Goal: Task Accomplishment & Management: Manage account settings

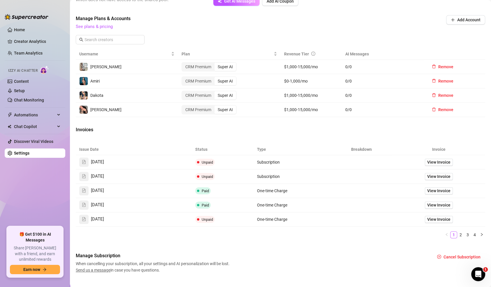
scroll to position [208, 0]
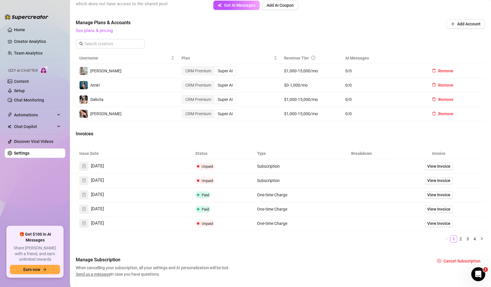
drag, startPoint x: 276, startPoint y: 52, endPoint x: 314, endPoint y: 83, distance: 49.6
click at [314, 83] on table "Username Plan Revenue Tier AI Messages [PERSON_NAME] CRM Premium Super AI $1,00…" at bounding box center [280, 86] width 409 height 68
click at [290, 42] on div "Manage Plans & Accounts See plans & pricing Add Account" at bounding box center [280, 35] width 409 height 33
drag, startPoint x: 346, startPoint y: 56, endPoint x: 364, endPoint y: 73, distance: 25.4
click at [364, 73] on table "Username Plan Revenue Tier AI Messages [PERSON_NAME] CRM Premium Super AI $1,00…" at bounding box center [280, 86] width 409 height 68
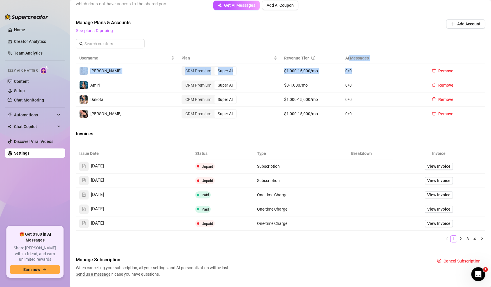
click at [364, 73] on span "0 / 0" at bounding box center [382, 71] width 75 height 6
drag, startPoint x: 278, startPoint y: 52, endPoint x: 306, endPoint y: 67, distance: 32.0
click at [306, 67] on table "Username Plan Revenue Tier AI Messages [PERSON_NAME] CRM Premium Super AI $1,00…" at bounding box center [280, 86] width 409 height 68
click at [275, 30] on span "See plans & pricing" at bounding box center [241, 30] width 331 height 7
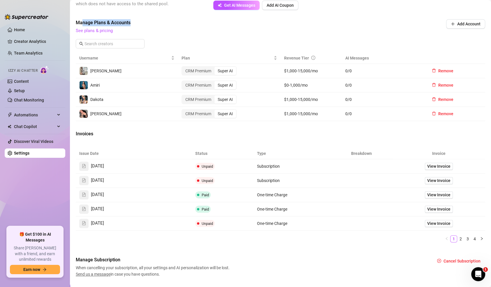
drag, startPoint x: 82, startPoint y: 24, endPoint x: 130, endPoint y: 22, distance: 48.4
click at [130, 22] on span "Manage Plans & Accounts" at bounding box center [241, 22] width 331 height 7
click at [27, 38] on link "Creator Analytics" at bounding box center [37, 41] width 47 height 9
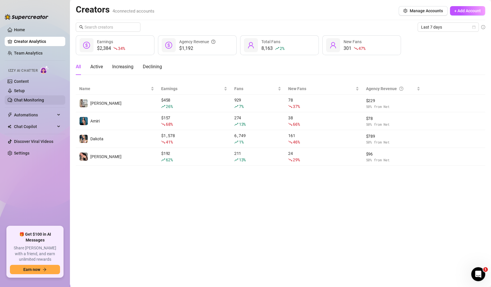
click at [30, 102] on link "Chat Monitoring" at bounding box center [29, 100] width 30 height 5
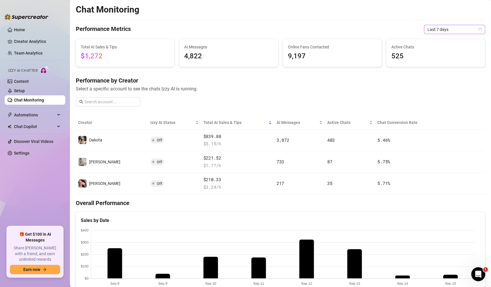
click at [448, 33] on span "Last 7 days" at bounding box center [455, 29] width 54 height 9
click at [444, 80] on div "Custom date" at bounding box center [449, 78] width 52 height 6
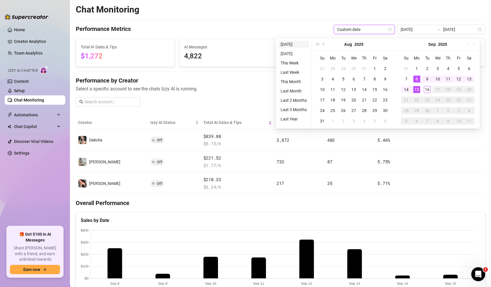
type input "[DATE]"
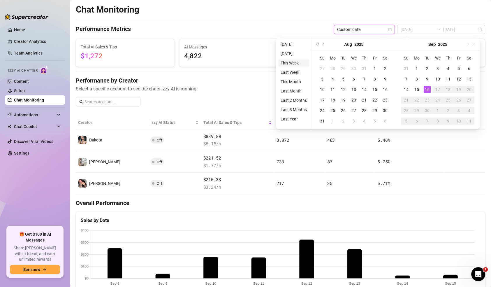
type input "[DATE]"
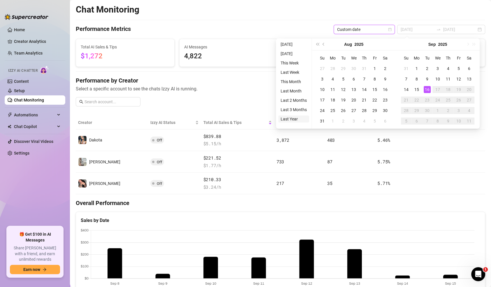
type input "[DATE]"
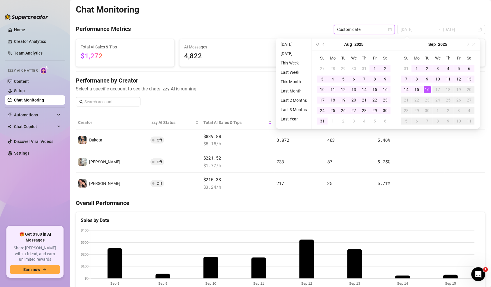
type input "[DATE]"
click at [289, 116] on li "Last Year" at bounding box center [293, 118] width 31 height 7
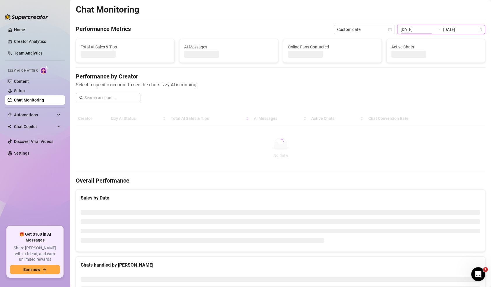
click at [418, 28] on input "[DATE]" at bounding box center [417, 29] width 33 height 6
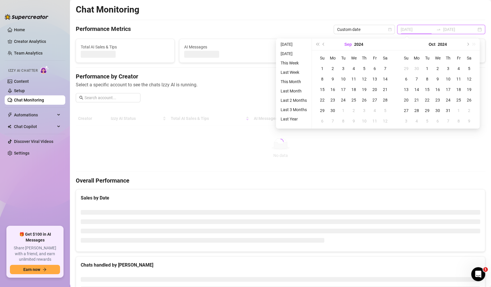
type input "[DATE]"
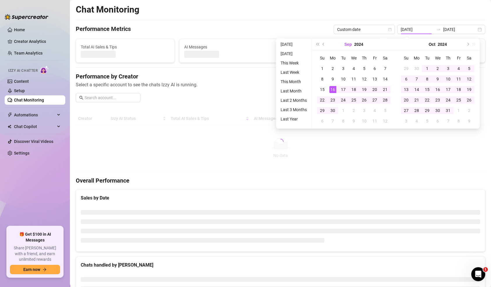
click at [348, 43] on button "Sep" at bounding box center [348, 44] width 8 height 12
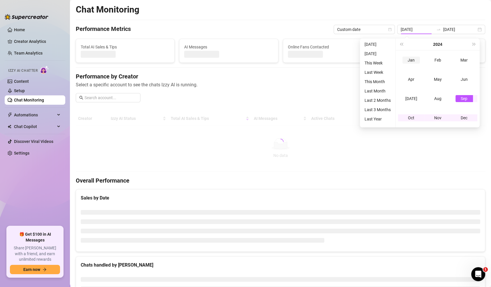
type input "[DATE]"
click at [413, 57] on div "Jan" at bounding box center [410, 60] width 17 height 7
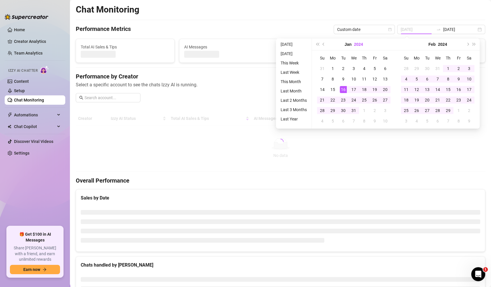
click at [358, 44] on button "2024" at bounding box center [358, 44] width 9 height 12
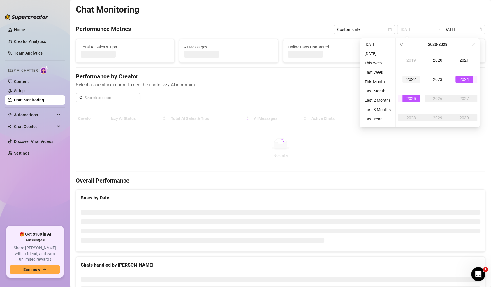
type input "[DATE]"
click at [413, 98] on div "2025" at bounding box center [410, 98] width 17 height 7
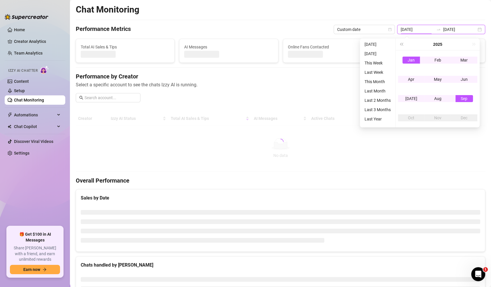
click at [418, 29] on input "[DATE]" at bounding box center [417, 29] width 33 height 6
type input "[DATE]"
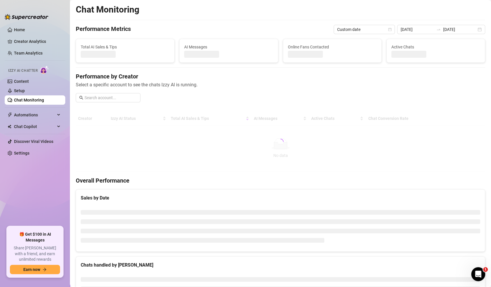
click at [408, 13] on div "Chat Monitoring" at bounding box center [280, 9] width 409 height 11
click at [427, 29] on input "[DATE]" at bounding box center [417, 29] width 33 height 6
click at [376, 31] on span "Custom date" at bounding box center [364, 29] width 54 height 9
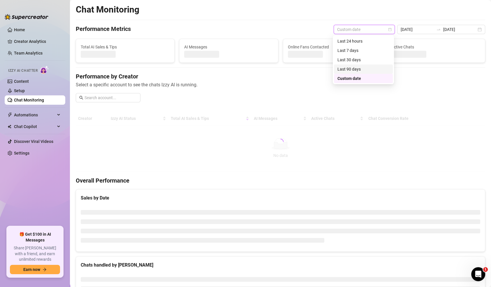
click at [367, 73] on div "Last 90 days" at bounding box center [363, 68] width 59 height 9
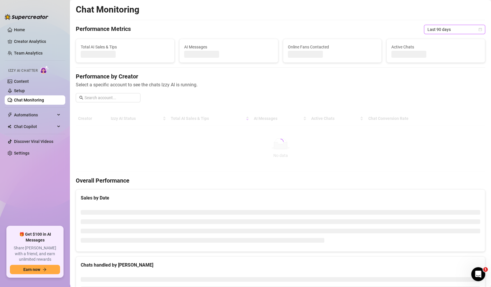
click at [479, 30] on icon "calendar" at bounding box center [480, 29] width 3 height 3
click at [437, 79] on div "Custom date" at bounding box center [449, 78] width 52 height 6
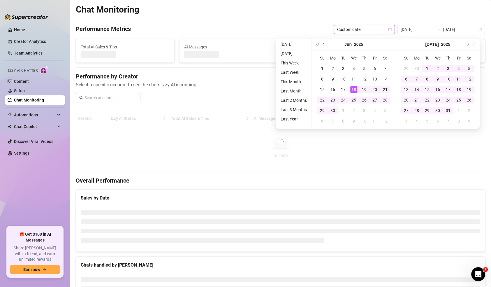
click at [323, 45] on span "Previous month (PageUp)" at bounding box center [324, 44] width 3 height 3
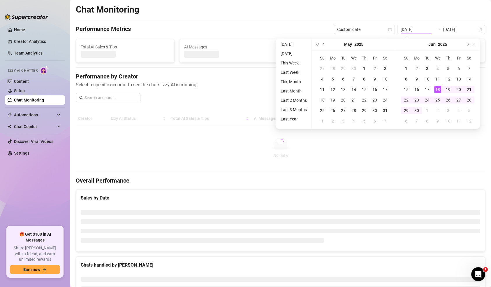
click at [323, 45] on span "Previous month (PageUp)" at bounding box center [324, 44] width 3 height 3
type input "[DATE]"
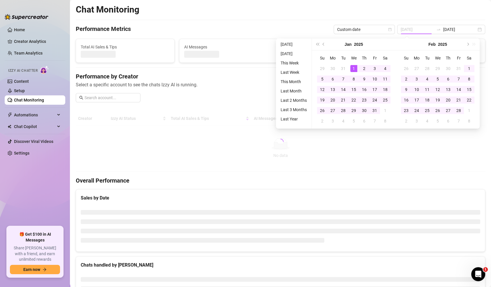
click at [355, 68] on div "1" at bounding box center [353, 68] width 7 height 7
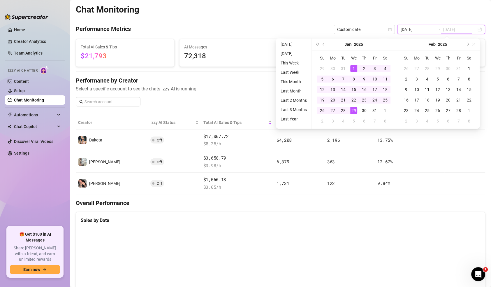
type input "[DATE]"
click at [300, 15] on div "Chat Monitoring" at bounding box center [280, 9] width 409 height 11
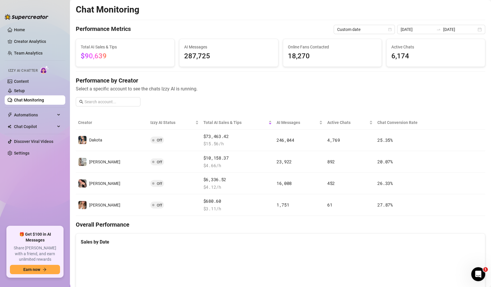
click at [242, 105] on div "Performance by Creator Select a specific account to see the chats Izzy AI is ru…" at bounding box center [280, 93] width 409 height 35
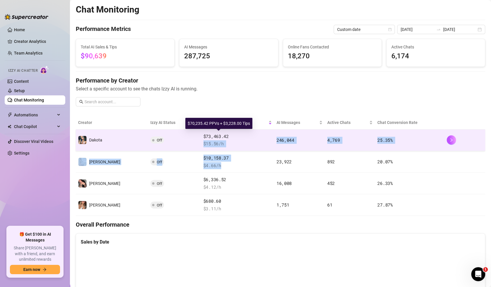
drag, startPoint x: 218, startPoint y: 170, endPoint x: 217, endPoint y: 138, distance: 31.5
click at [217, 138] on tbody "Dakota Off $73,463.42 $ 15.56 /h 246,044 4,769 25.35 % [PERSON_NAME] Off $10,15…" at bounding box center [280, 172] width 409 height 87
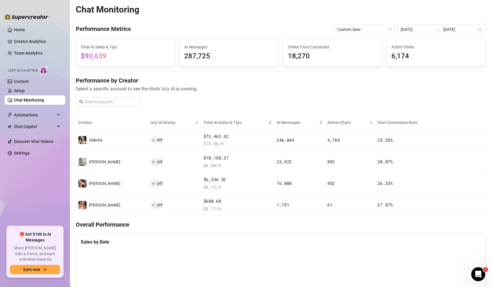
click at [220, 92] on span "Select a specific account to see the chats Izzy AI is running." at bounding box center [280, 88] width 409 height 7
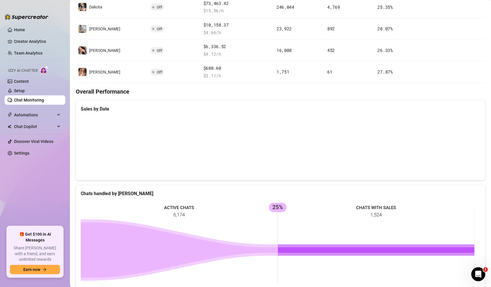
scroll to position [56, 0]
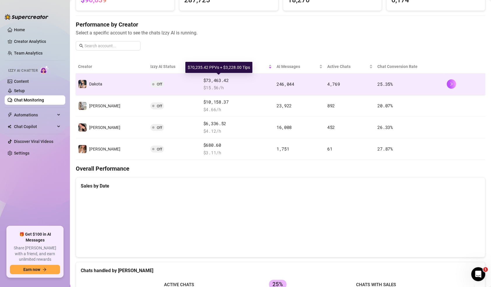
click at [203, 84] on div "$73,463.42 $ 15.56 /h" at bounding box center [237, 84] width 68 height 14
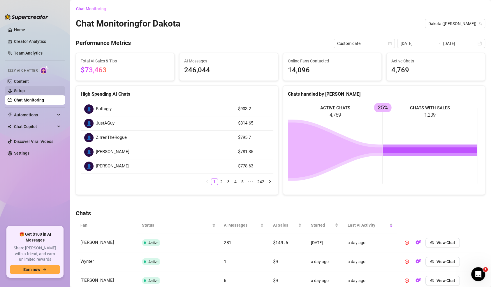
click at [25, 91] on link "Setup" at bounding box center [19, 90] width 11 height 5
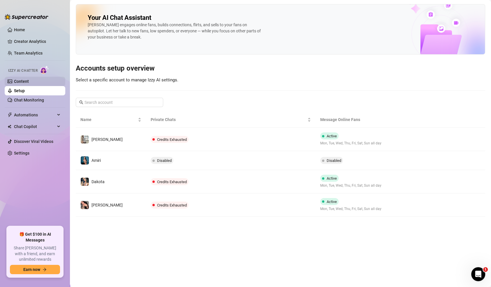
click at [29, 82] on link "Content" at bounding box center [21, 81] width 15 height 5
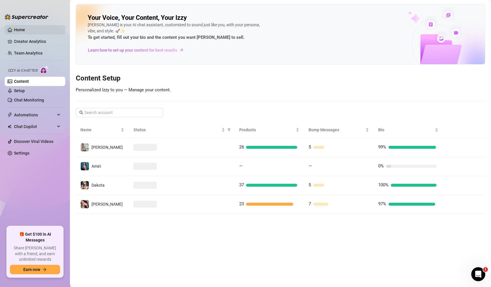
click at [25, 27] on link "Home" at bounding box center [19, 29] width 11 height 5
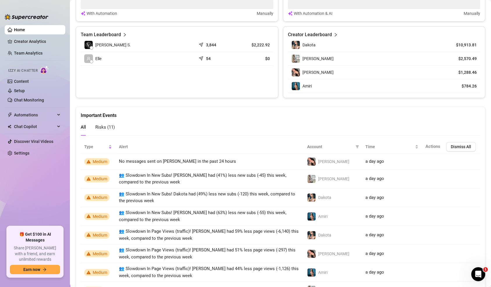
scroll to position [321, 0]
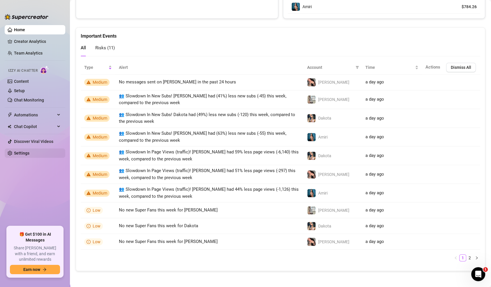
click at [21, 155] on link "Settings" at bounding box center [21, 153] width 15 height 5
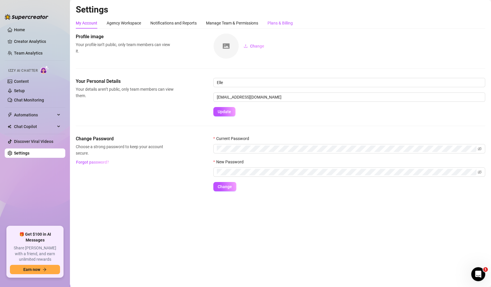
click at [275, 23] on div "Plans & Billing" at bounding box center [280, 23] width 25 height 6
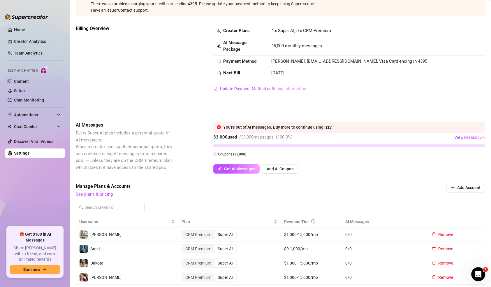
scroll to position [45, 0]
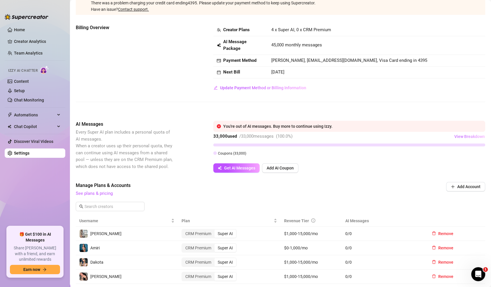
click at [459, 138] on span "View Breakdown" at bounding box center [469, 136] width 31 height 5
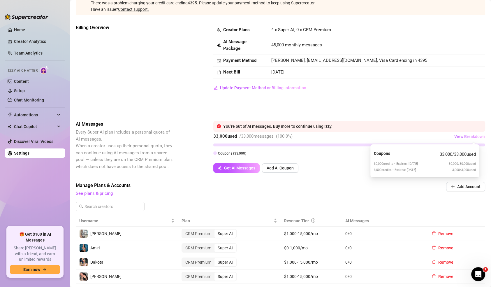
click at [459, 138] on span "View Breakdown" at bounding box center [469, 136] width 31 height 5
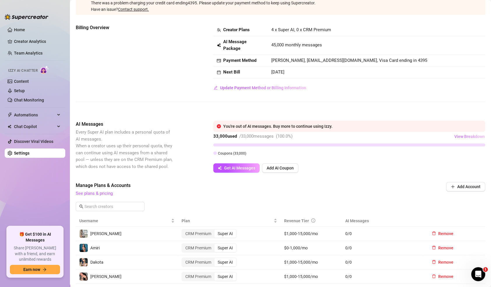
click at [459, 138] on span "View Breakdown" at bounding box center [469, 136] width 31 height 5
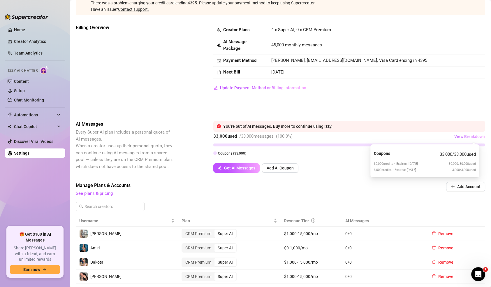
click at [460, 140] on button "View Breakdown" at bounding box center [469, 136] width 31 height 9
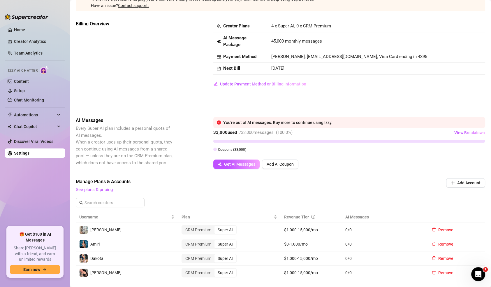
scroll to position [50, 0]
click at [107, 188] on link "See plans & pricing" at bounding box center [94, 189] width 37 height 5
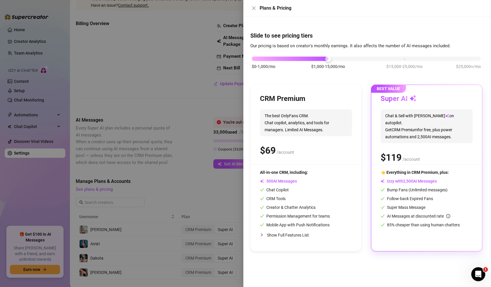
click at [110, 99] on div at bounding box center [245, 143] width 491 height 287
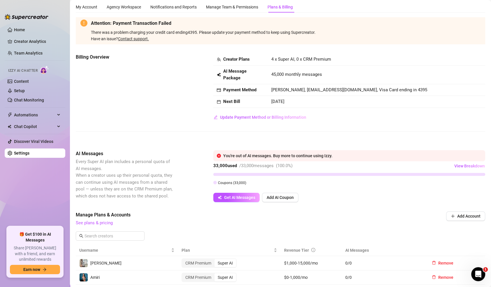
scroll to position [16, 0]
click at [458, 165] on span "View Breakdown" at bounding box center [469, 165] width 31 height 5
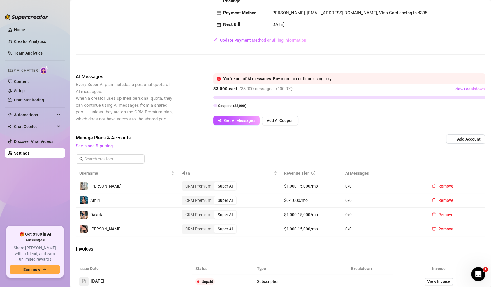
scroll to position [0, 0]
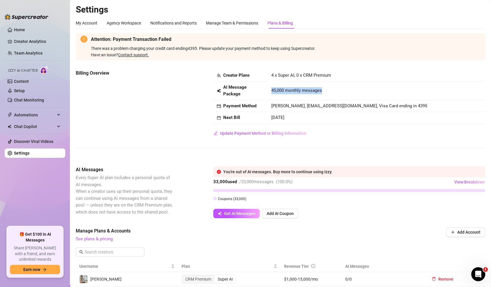
drag, startPoint x: 267, startPoint y: 90, endPoint x: 343, endPoint y: 84, distance: 76.6
click at [343, 84] on td "45,000 monthly messages" at bounding box center [376, 91] width 217 height 19
drag, startPoint x: 270, startPoint y: 90, endPoint x: 333, endPoint y: 94, distance: 62.2
click at [333, 94] on div "45,000 monthly messages" at bounding box center [376, 90] width 210 height 7
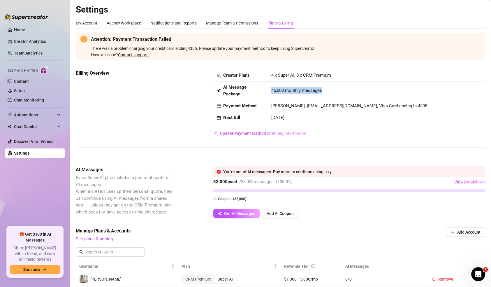
click at [333, 94] on div "45,000 monthly messages" at bounding box center [376, 90] width 210 height 7
drag, startPoint x: 276, startPoint y: 73, endPoint x: 321, endPoint y: 71, distance: 45.5
click at [321, 71] on td "4 x Super AI, 0 x CRM Premium" at bounding box center [376, 76] width 217 height 12
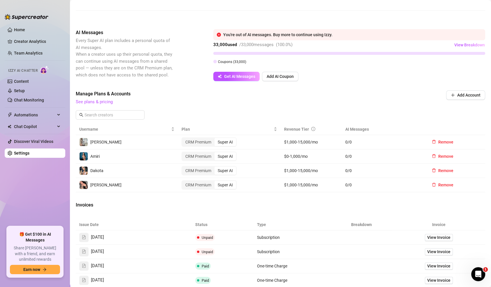
scroll to position [152, 0]
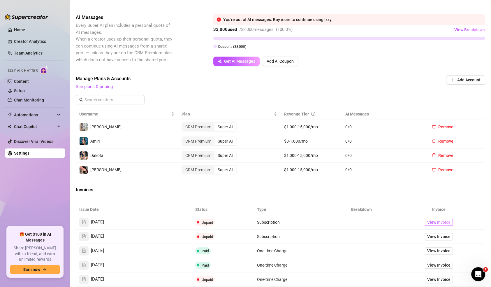
click at [438, 220] on span "View Invoice" at bounding box center [438, 222] width 23 height 6
click at [438, 233] on span "View Invoice" at bounding box center [438, 236] width 23 height 6
click at [35, 98] on link "Chat Monitoring" at bounding box center [29, 100] width 30 height 5
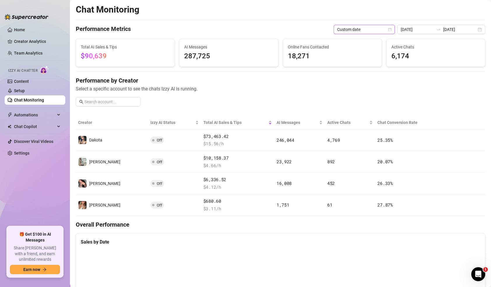
click at [389, 28] on icon "calendar" at bounding box center [389, 29] width 3 height 3
click at [380, 79] on div "Custom date" at bounding box center [363, 78] width 52 height 6
click at [412, 28] on input "[DATE]" at bounding box center [417, 29] width 33 height 6
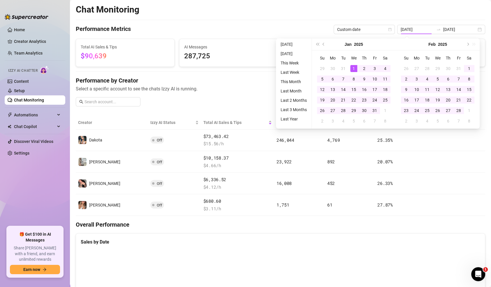
click at [472, 45] on div "[DATE]" at bounding box center [438, 44] width 84 height 12
click at [470, 45] on button "Next month (PageDown)" at bounding box center [467, 44] width 6 height 12
click at [462, 45] on div "[DATE]" at bounding box center [437, 44] width 53 height 12
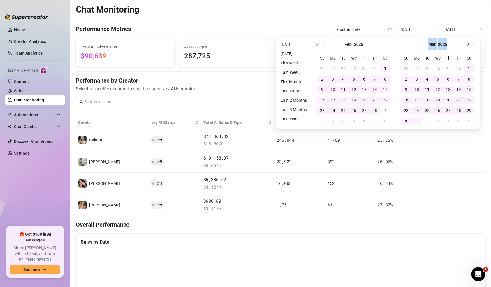
click at [466, 44] on button "Next month (PageDown)" at bounding box center [467, 44] width 6 height 12
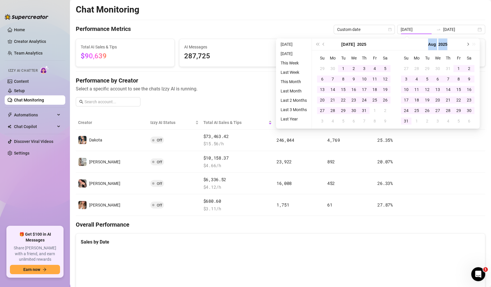
click at [466, 44] on button "Next month (PageDown)" at bounding box center [467, 44] width 6 height 12
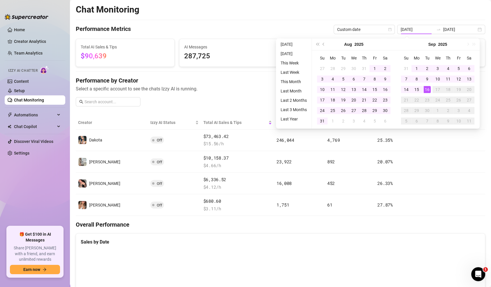
click at [397, 42] on div "[DATE]" at bounding box center [438, 44] width 84 height 12
type input "[DATE]"
click at [378, 89] on div "15" at bounding box center [374, 89] width 7 height 7
type input "[DATE]"
click at [418, 88] on div "15" at bounding box center [416, 89] width 7 height 7
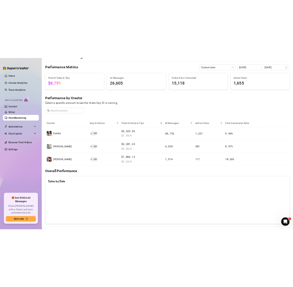
scroll to position [14, 0]
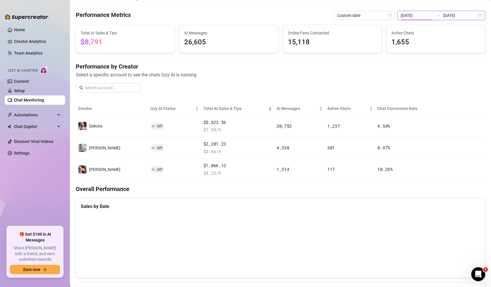
click at [420, 15] on input "[DATE]" at bounding box center [417, 15] width 33 height 6
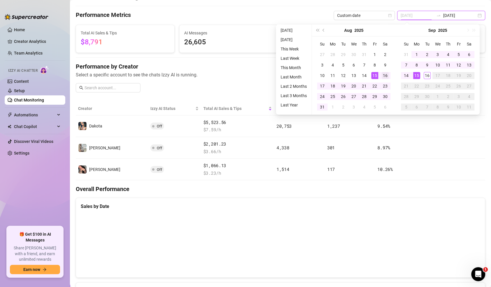
type input "[DATE]"
click at [388, 74] on div "16" at bounding box center [385, 75] width 7 height 7
type input "[DATE]"
click at [319, 8] on div "Chat Monitoring Performance Metrics Custom date [DATE] [DATE] Total AI Sales & …" at bounding box center [280, 250] width 409 height 521
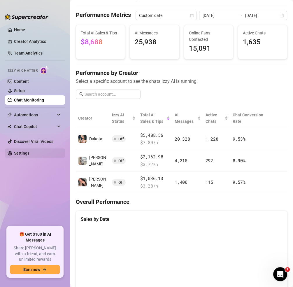
click at [15, 155] on link "Settings" at bounding box center [21, 153] width 15 height 5
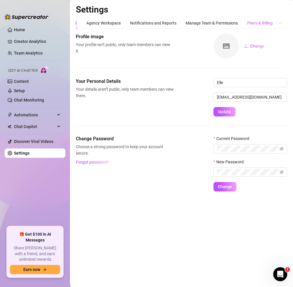
click at [269, 23] on div "Plans & Billing" at bounding box center [259, 23] width 25 height 6
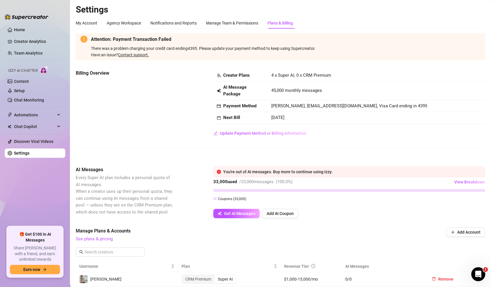
click at [425, 153] on div "Billing Overview Creator Plans 4 x Super AI, 0 x CRM Premium AI Message Package…" at bounding box center [280, 113] width 409 height 87
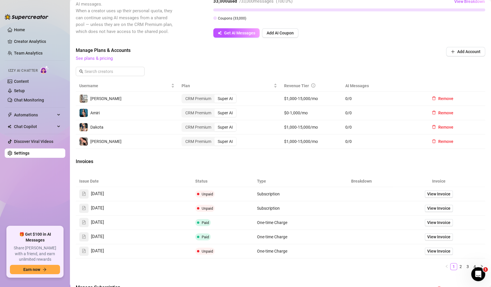
scroll to position [184, 0]
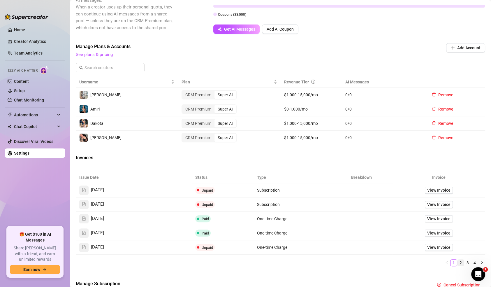
click at [458, 260] on link "2" at bounding box center [461, 262] width 6 height 6
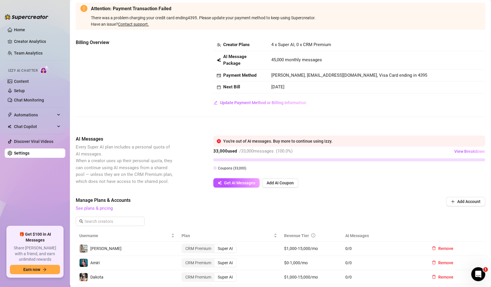
scroll to position [19, 0]
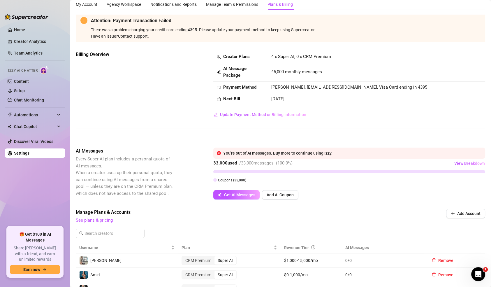
click at [226, 187] on div "You're out of AI messages. Buy more to continue using Izzy. 33,000 used / 33,00…" at bounding box center [349, 173] width 272 height 52
click at [226, 192] on span "Get AI Messages" at bounding box center [239, 194] width 31 height 5
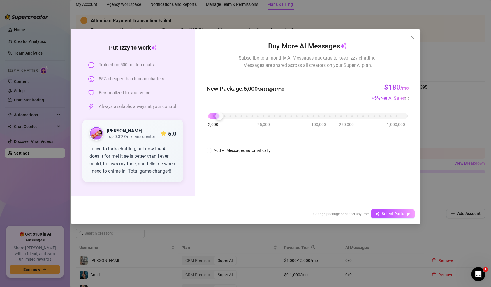
click at [217, 115] on div "2,000 25,000 100,000 250,000 1,000,000+" at bounding box center [307, 113] width 199 height 3
click at [222, 115] on div at bounding box center [219, 116] width 8 height 8
drag, startPoint x: 217, startPoint y: 115, endPoint x: 230, endPoint y: 110, distance: 13.5
click at [230, 110] on body "Home Creator Analytics Team Analytics Izzy AI Chatter Content Setup Chat Monito…" at bounding box center [245, 143] width 491 height 287
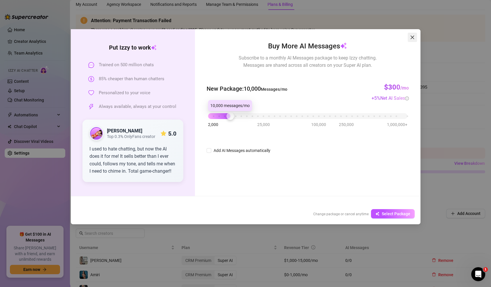
click at [414, 38] on icon "close" at bounding box center [412, 37] width 5 height 5
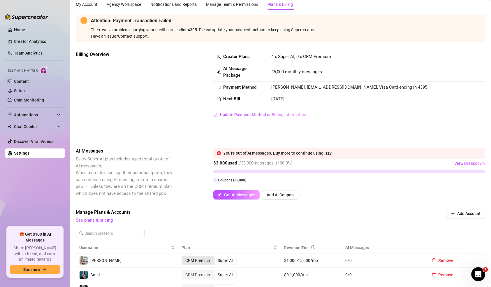
click at [200, 261] on div "CRM Premium" at bounding box center [198, 260] width 32 height 8
click at [184, 257] on input "CRM Premium" at bounding box center [184, 257] width 0 height 0
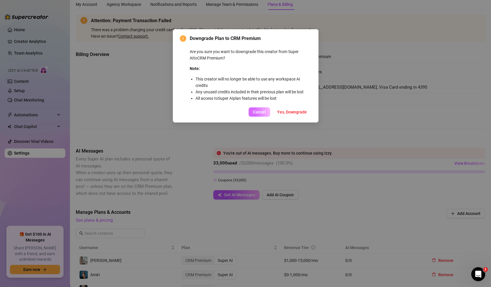
click at [264, 114] on span "Cancel" at bounding box center [259, 112] width 13 height 5
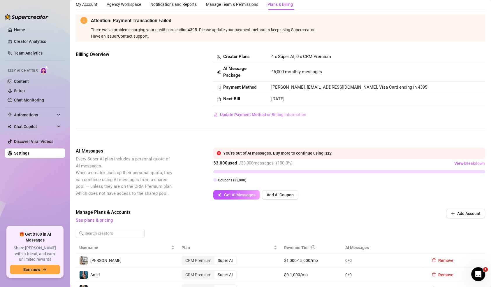
scroll to position [0, 0]
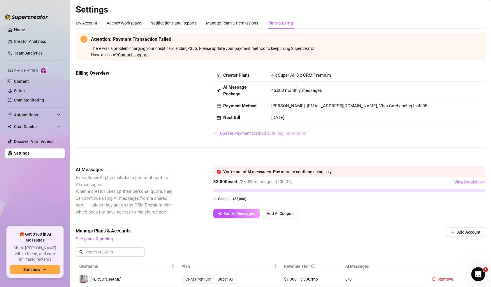
click at [250, 132] on span "Update Payment Method or Billing Information" at bounding box center [263, 133] width 86 height 5
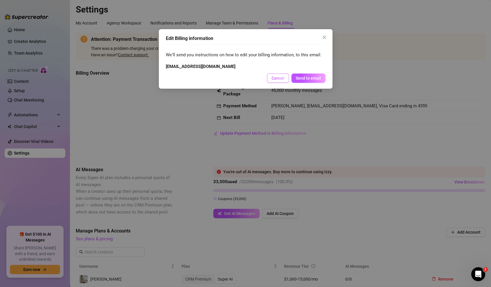
click at [279, 74] on button "Cancel" at bounding box center [278, 77] width 22 height 9
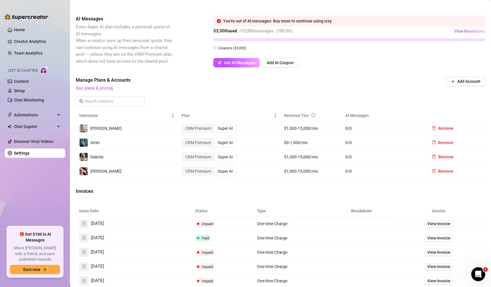
scroll to position [152, 0]
click at [224, 157] on div "Super AI" at bounding box center [225, 156] width 22 height 8
click at [216, 153] on input "Super AI" at bounding box center [216, 153] width 0 height 0
click at [245, 63] on span "Get AI Messages" at bounding box center [239, 61] width 31 height 5
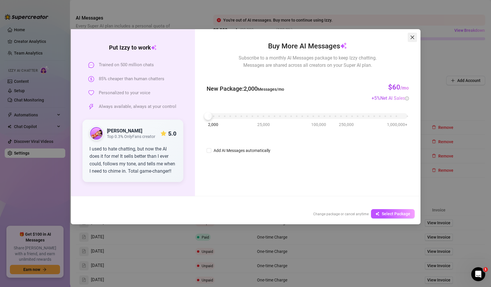
click at [411, 38] on icon "close" at bounding box center [412, 37] width 5 height 5
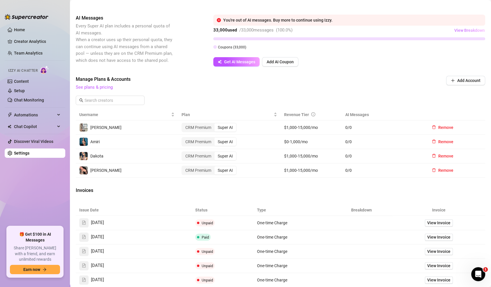
click at [454, 33] on button "View Breakdown" at bounding box center [469, 30] width 31 height 9
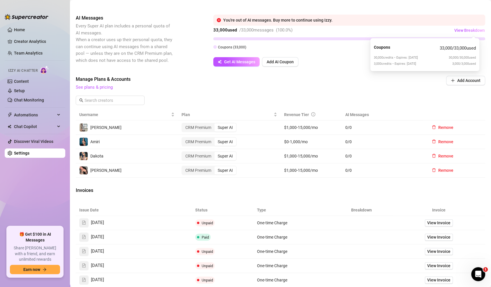
click at [402, 31] on div "33,000 used / 33,000 messages ( 100.0 %) View Breakdown" at bounding box center [349, 30] width 272 height 9
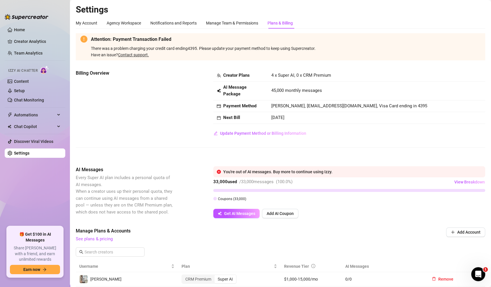
scroll to position [0, 0]
drag, startPoint x: 275, startPoint y: 76, endPoint x: 335, endPoint y: 77, distance: 60.1
click at [335, 77] on td "4 x Super AI, 0 x CRM Premium" at bounding box center [376, 75] width 217 height 12
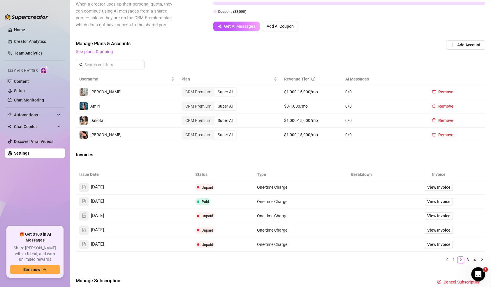
scroll to position [221, 0]
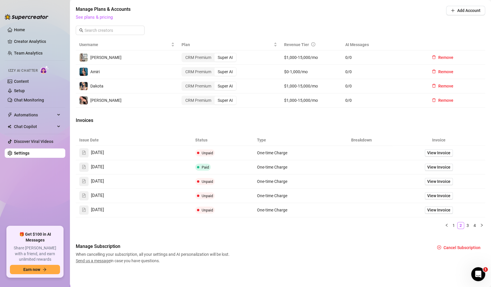
drag, startPoint x: 226, startPoint y: 254, endPoint x: 224, endPoint y: 244, distance: 10.5
click at [224, 244] on div "Manage Subscription When cancelling your subscription, all your settings and AI…" at bounding box center [154, 253] width 156 height 21
click at [85, 17] on link "See plans & pricing" at bounding box center [94, 17] width 37 height 5
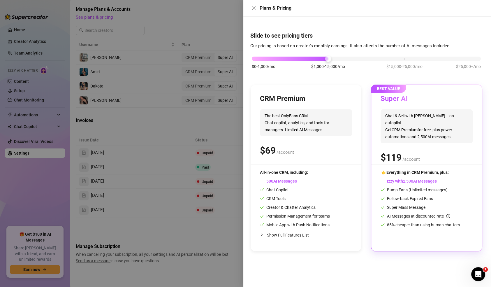
click at [301, 59] on div at bounding box center [290, 59] width 76 height 4
drag, startPoint x: 332, startPoint y: 58, endPoint x: 299, endPoint y: 57, distance: 33.0
click at [299, 57] on div "$0-1,000/mo $1,000-15,000/mo $15,000-25,000/mo $25,000+/mo" at bounding box center [366, 56] width 229 height 3
click at [375, 58] on div "$0-1,000/mo $1,000-15,000/mo $15,000-25,000/mo $25,000+/mo" at bounding box center [366, 56] width 229 height 3
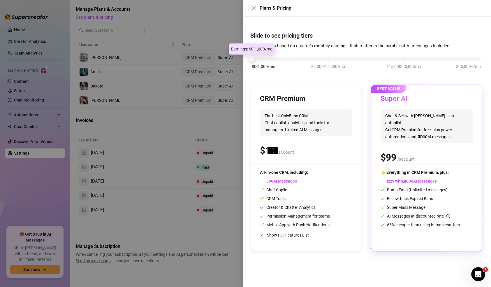
click at [265, 58] on div "$0-1,000/mo $1,000-15,000/mo $15,000-25,000/mo $25,000+/mo" at bounding box center [366, 56] width 229 height 3
click at [404, 59] on div "$0-1,000/mo $1,000-15,000/mo $15,000-25,000/mo $25,000+/mo" at bounding box center [366, 56] width 229 height 3
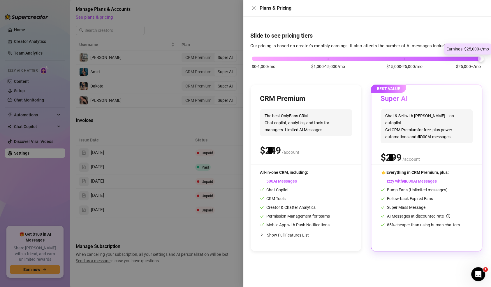
click at [469, 59] on div "$0-1,000/mo $1,000-15,000/mo $15,000-25,000/mo $25,000+/mo" at bounding box center [366, 56] width 229 height 3
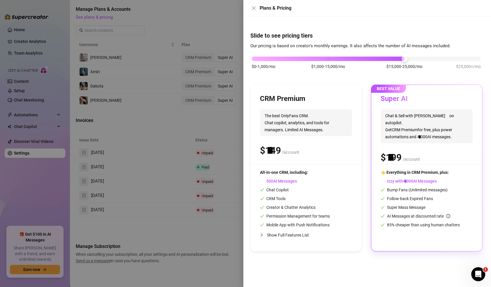
click at [368, 60] on div at bounding box center [328, 59] width 153 height 4
click at [254, 5] on button "Close" at bounding box center [253, 8] width 7 height 7
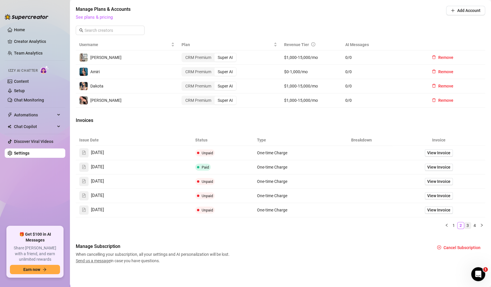
click at [465, 222] on link "3" at bounding box center [468, 225] width 6 height 6
click at [478, 225] on button "button" at bounding box center [481, 225] width 7 height 7
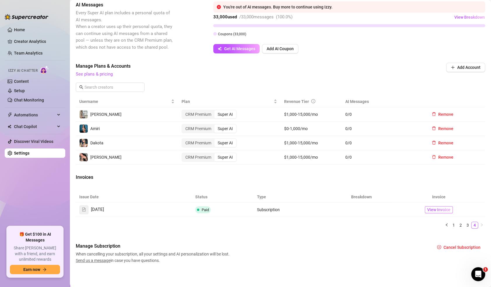
click at [433, 211] on span "View Invoice" at bounding box center [438, 209] width 23 height 6
